Goal: Task Accomplishment & Management: Use online tool/utility

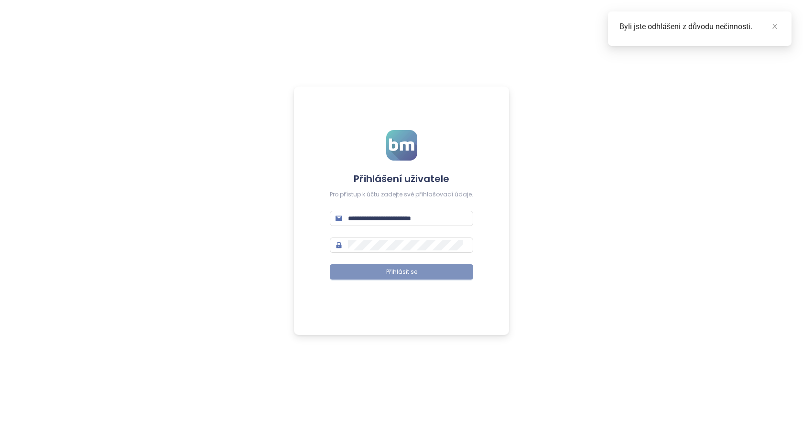
click at [390, 271] on span "Přihlásit se" at bounding box center [401, 272] width 31 height 9
